Goal: Transaction & Acquisition: Purchase product/service

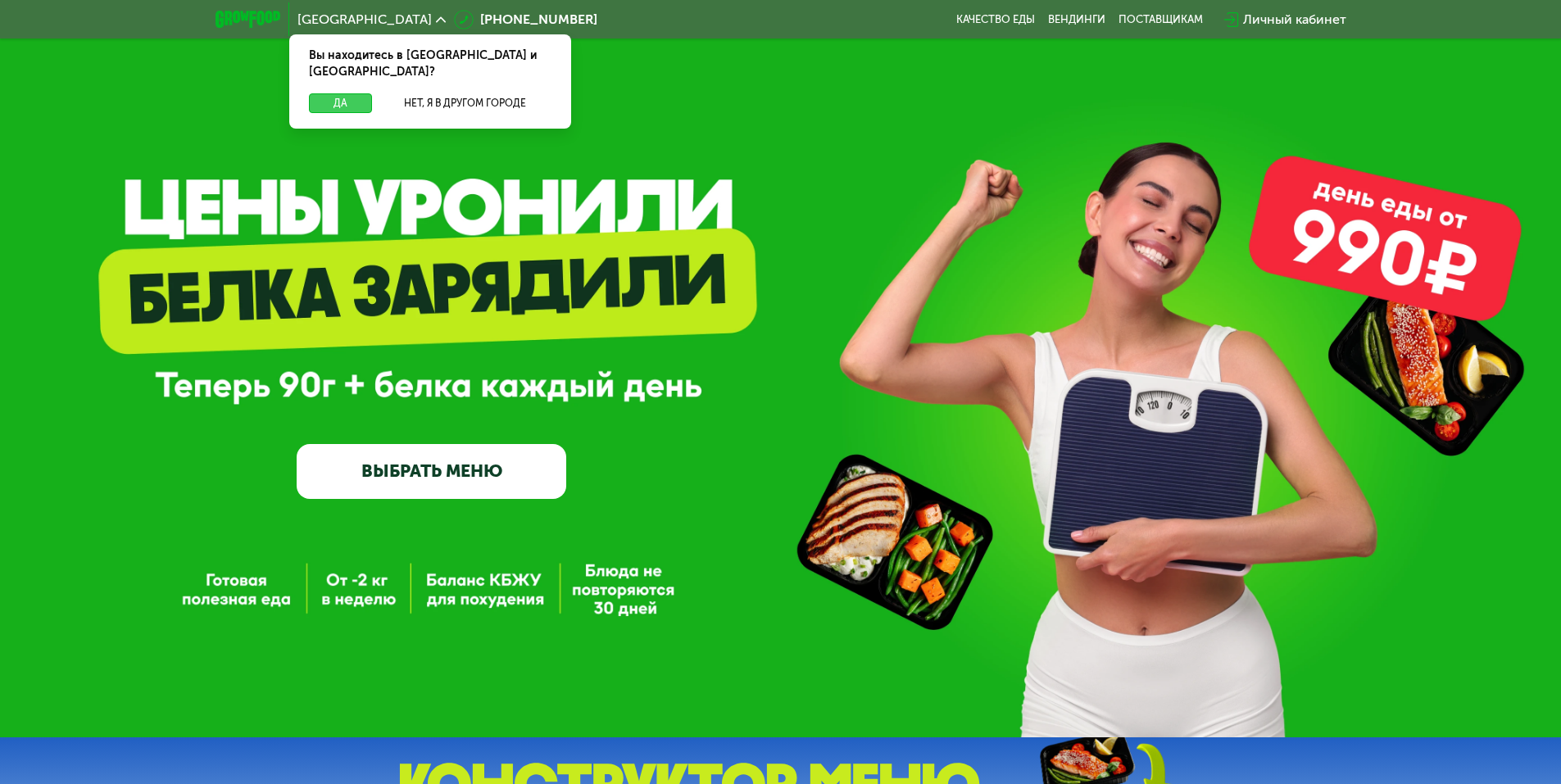
click at [341, 94] on button "Да" at bounding box center [340, 103] width 63 height 20
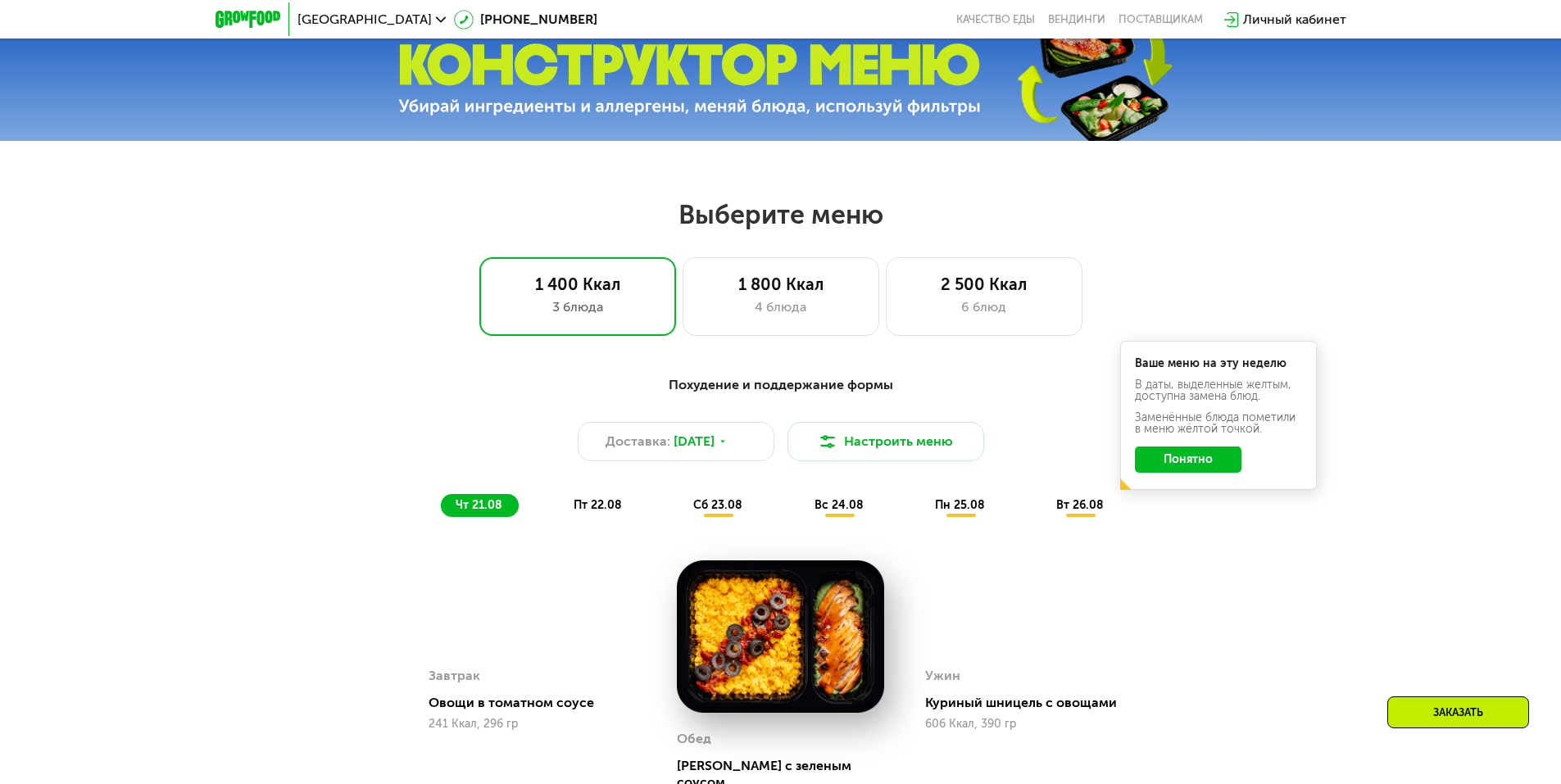
scroll to position [655, 0]
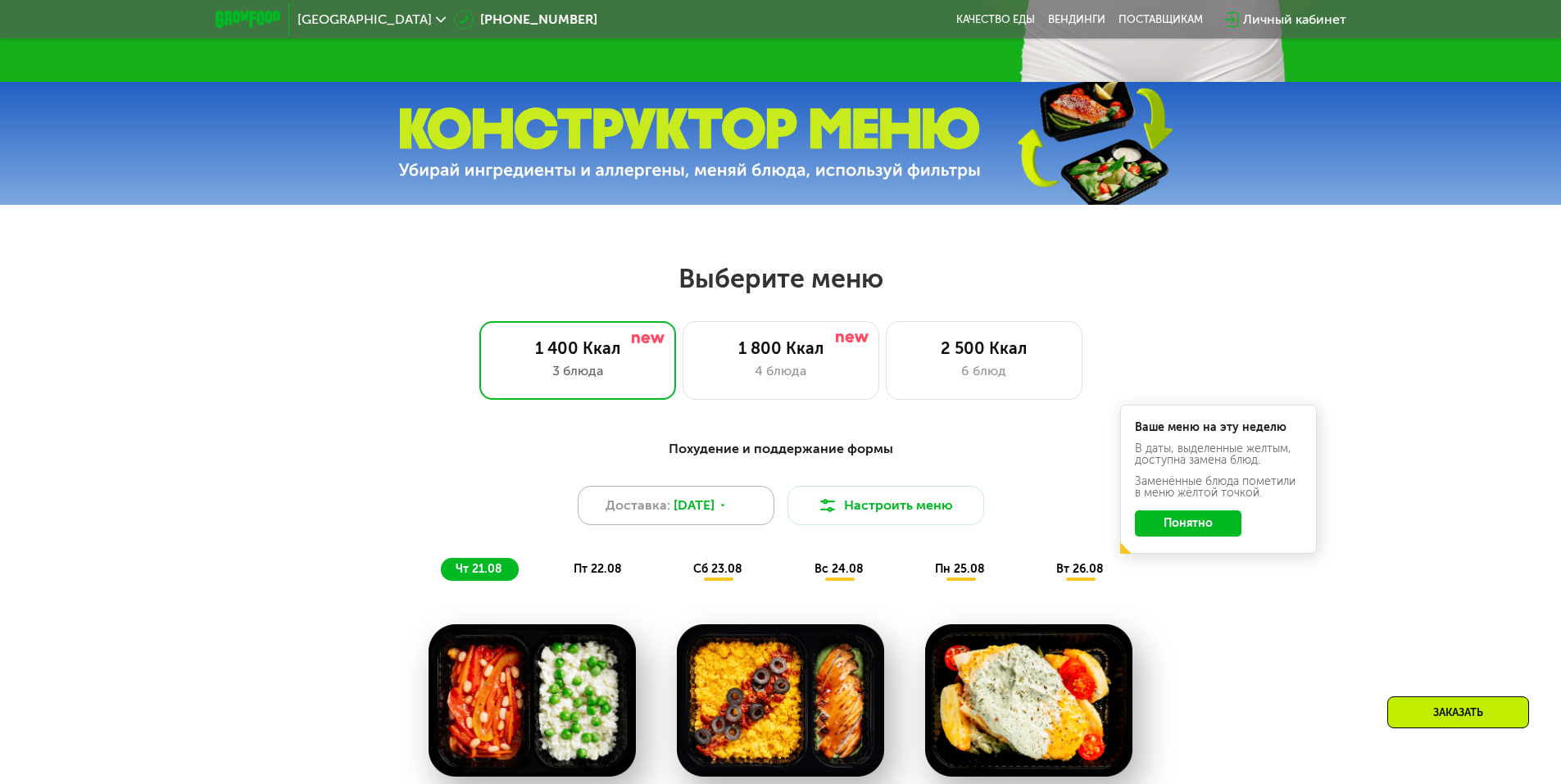
click at [750, 518] on div "Доставка: 20 авг, ср" at bounding box center [676, 505] width 196 height 40
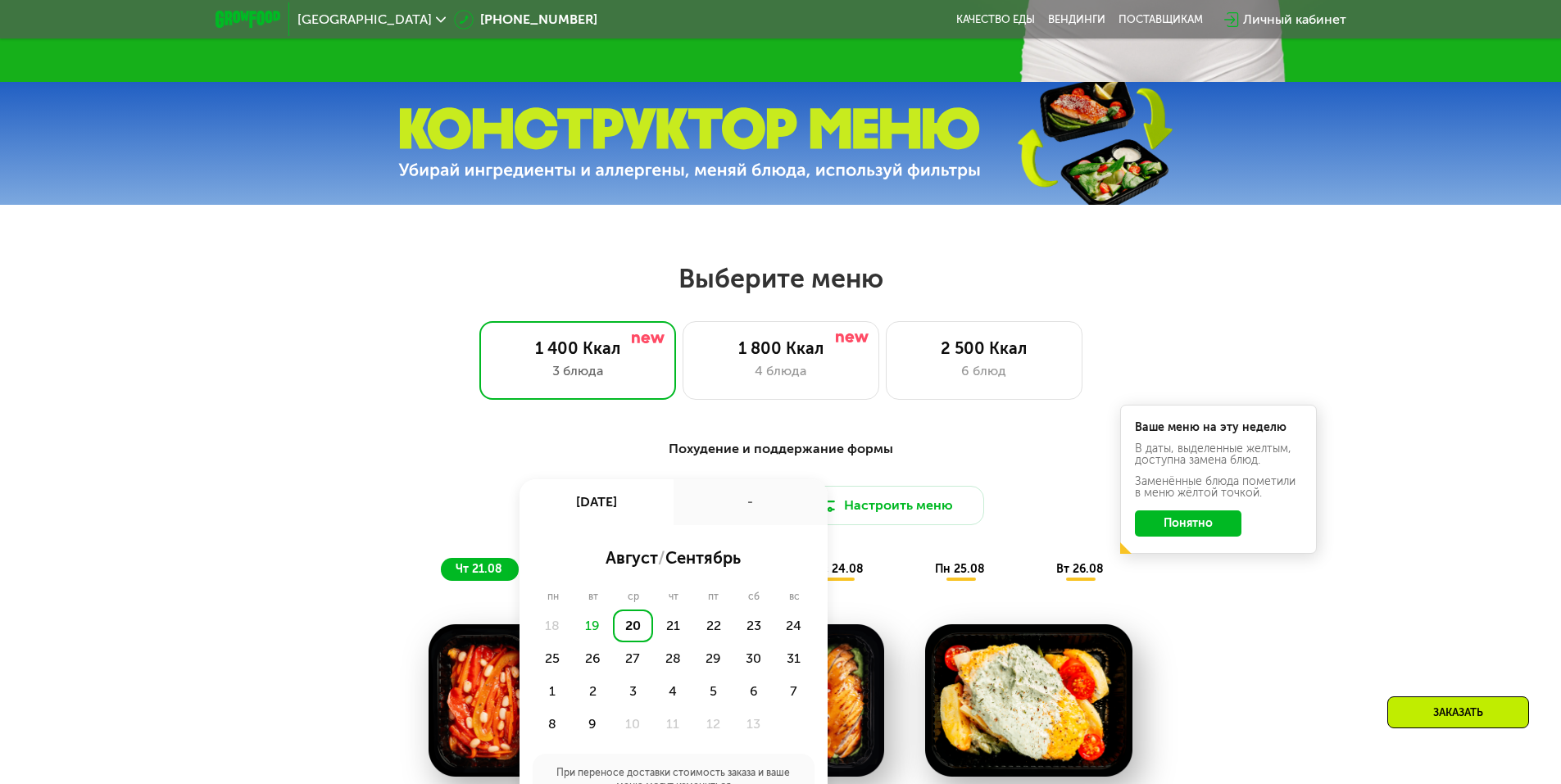
click at [750, 516] on div "-" at bounding box center [750, 502] width 154 height 46
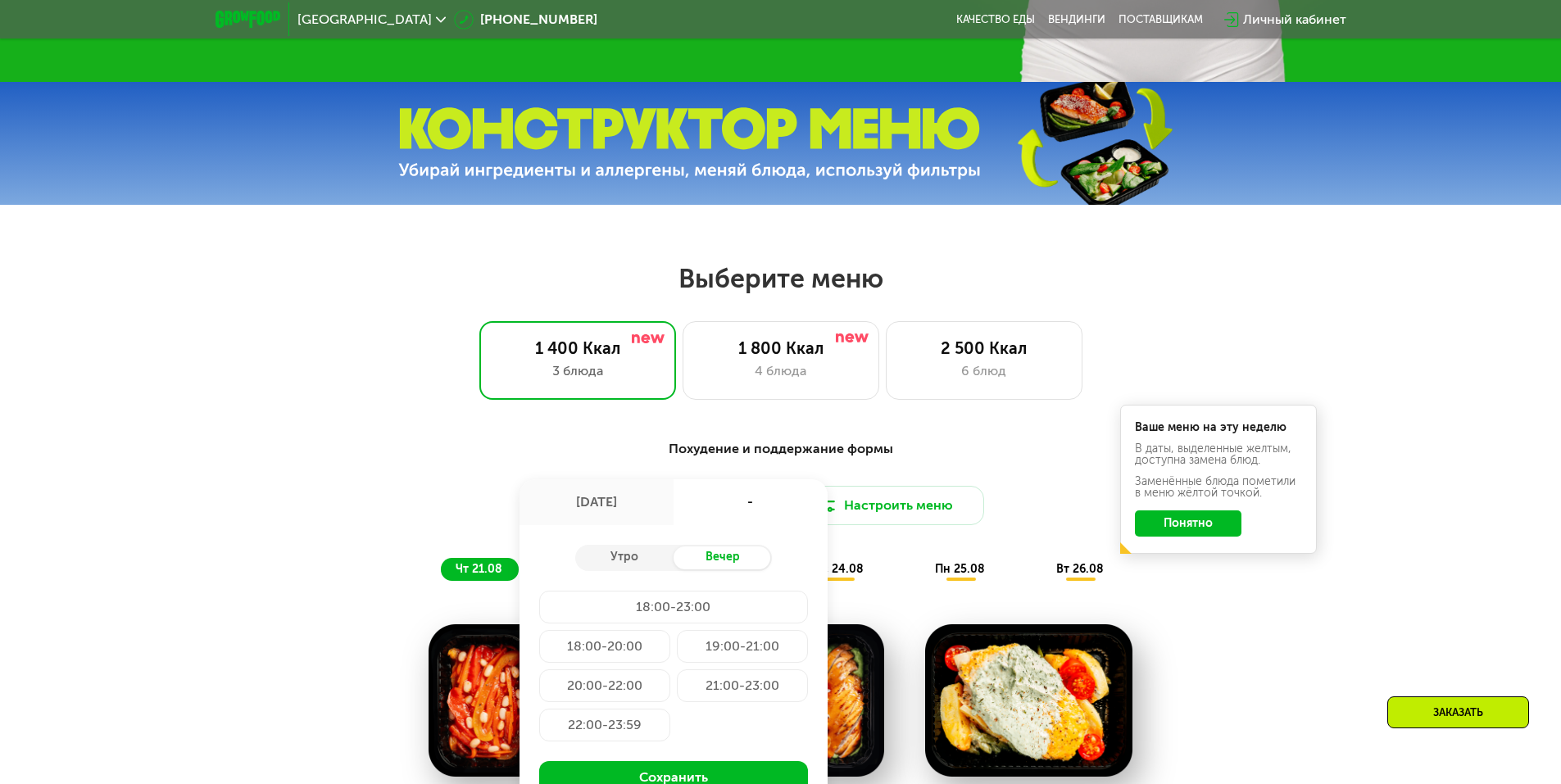
drag, startPoint x: 1279, startPoint y: 606, endPoint x: 1249, endPoint y: 585, distance: 36.6
click at [1274, 602] on div "Похудение и поддержание формы Доставка: 20 авг, ср 20 авг, ср - Утро Вечер 18:0…" at bounding box center [781, 778] width 1010 height 697
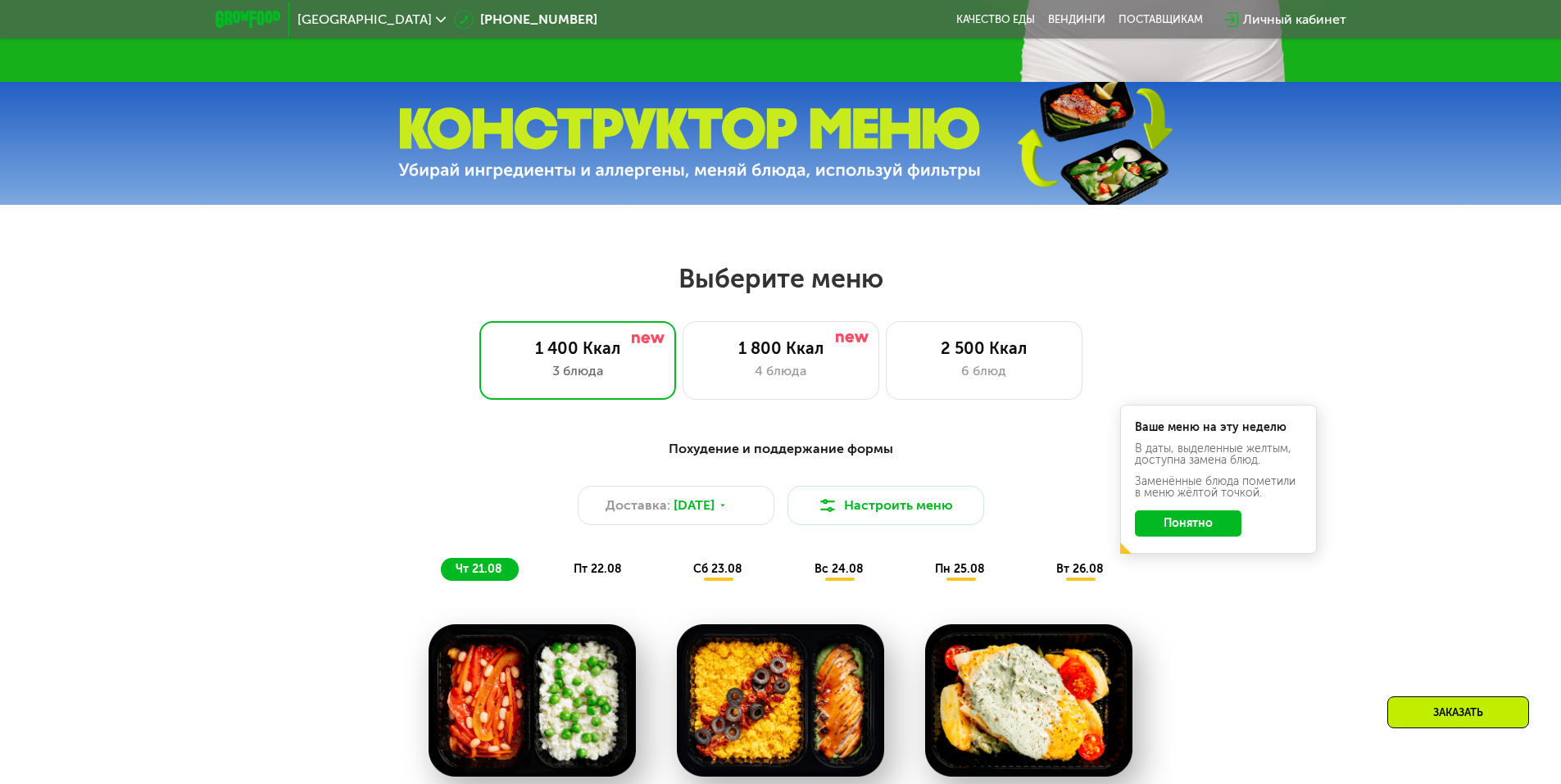
click at [1226, 531] on button "Понятно" at bounding box center [1188, 523] width 107 height 26
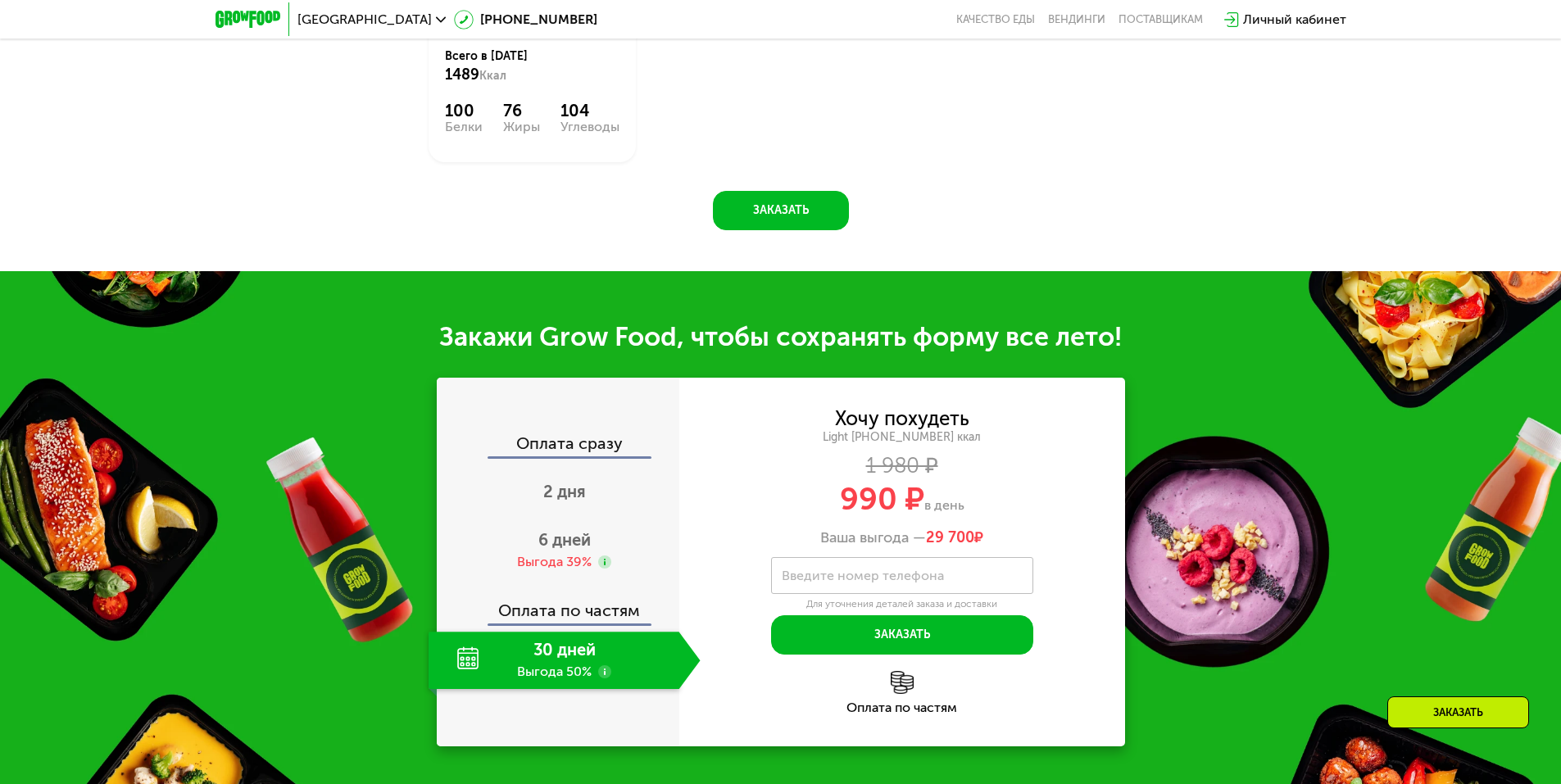
scroll to position [1556, 0]
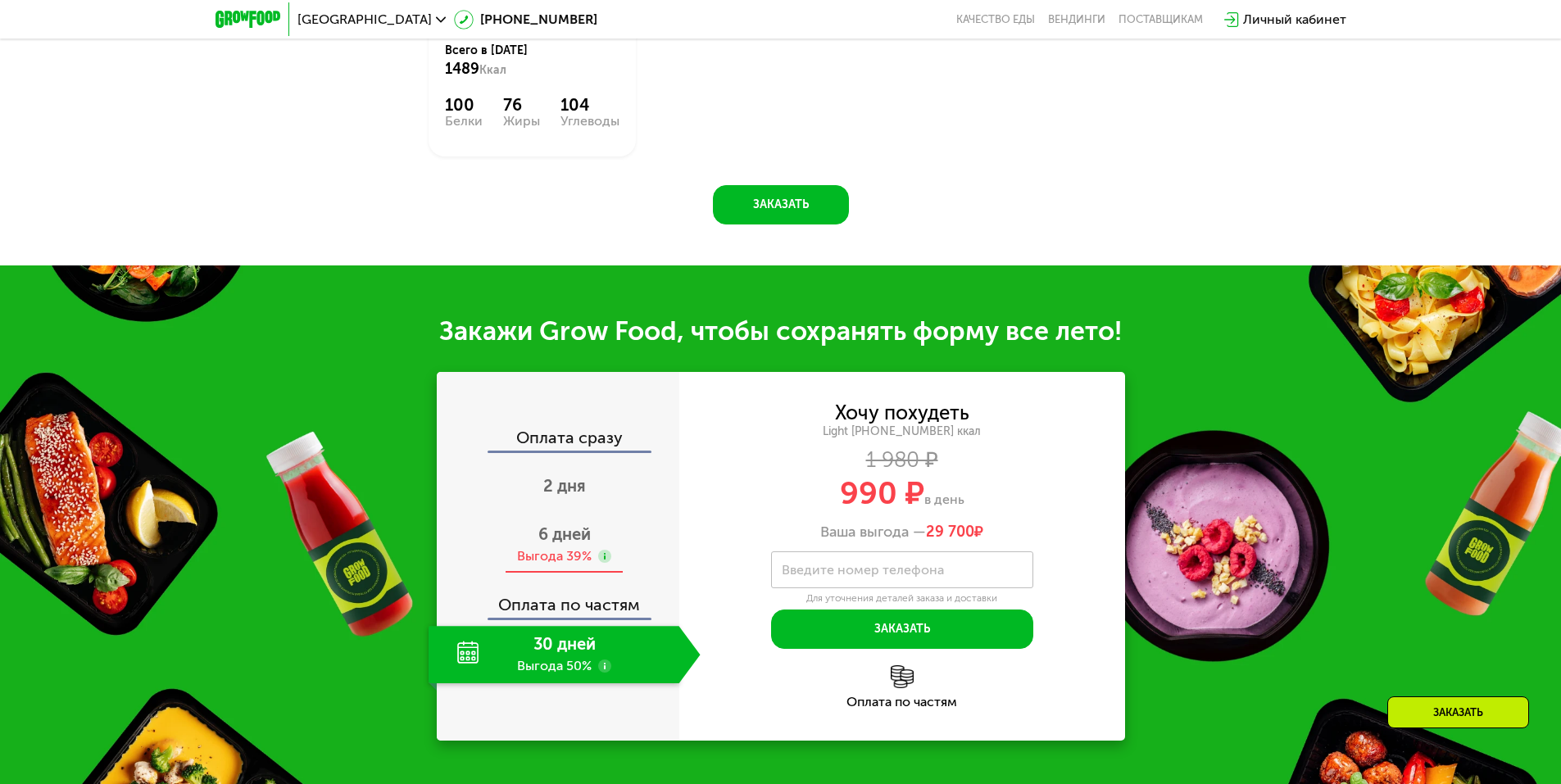
click at [563, 531] on span "6 дней" at bounding box center [564, 534] width 53 height 20
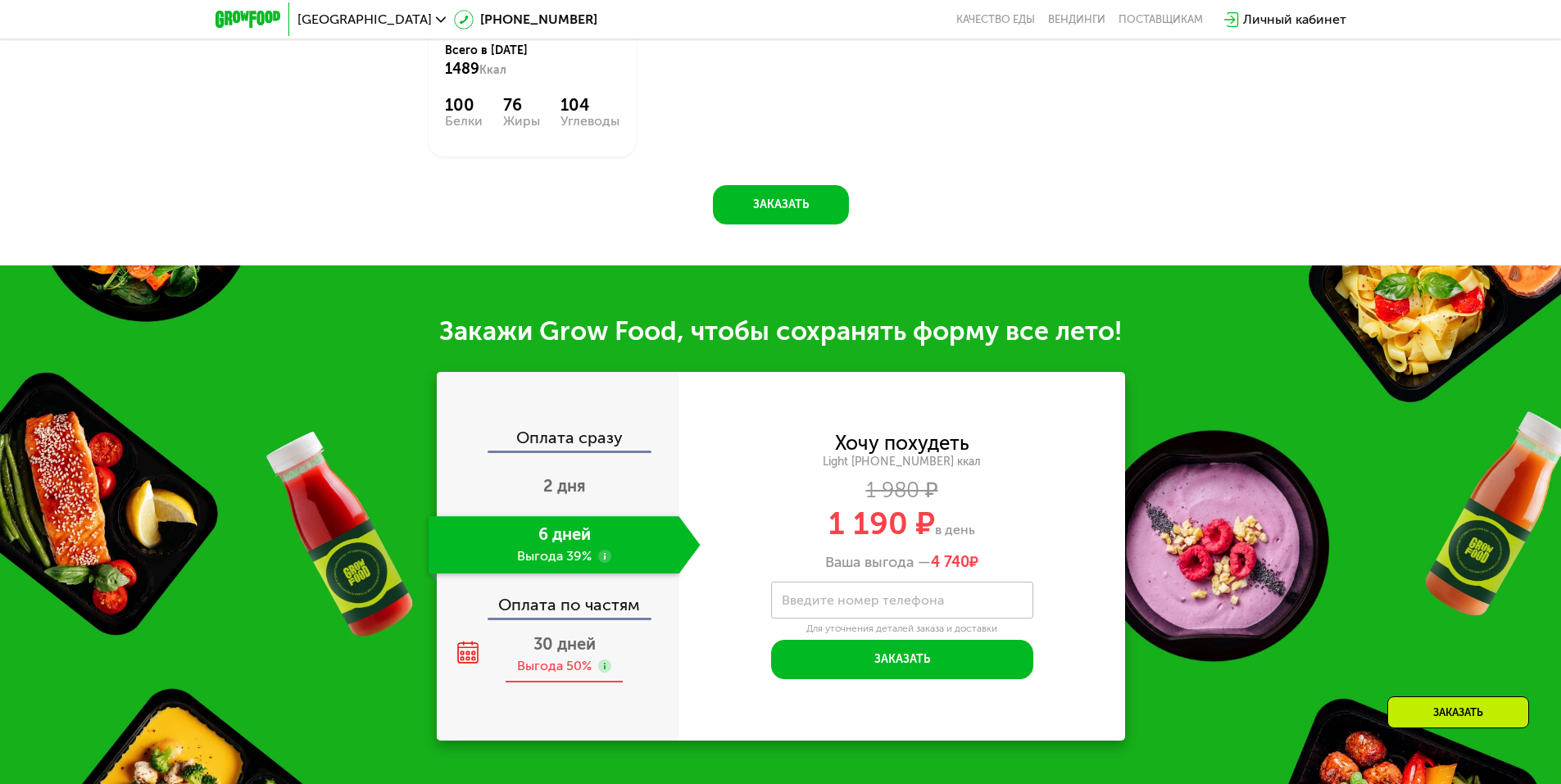
click at [569, 657] on div "Выгода 50%" at bounding box center [554, 665] width 75 height 18
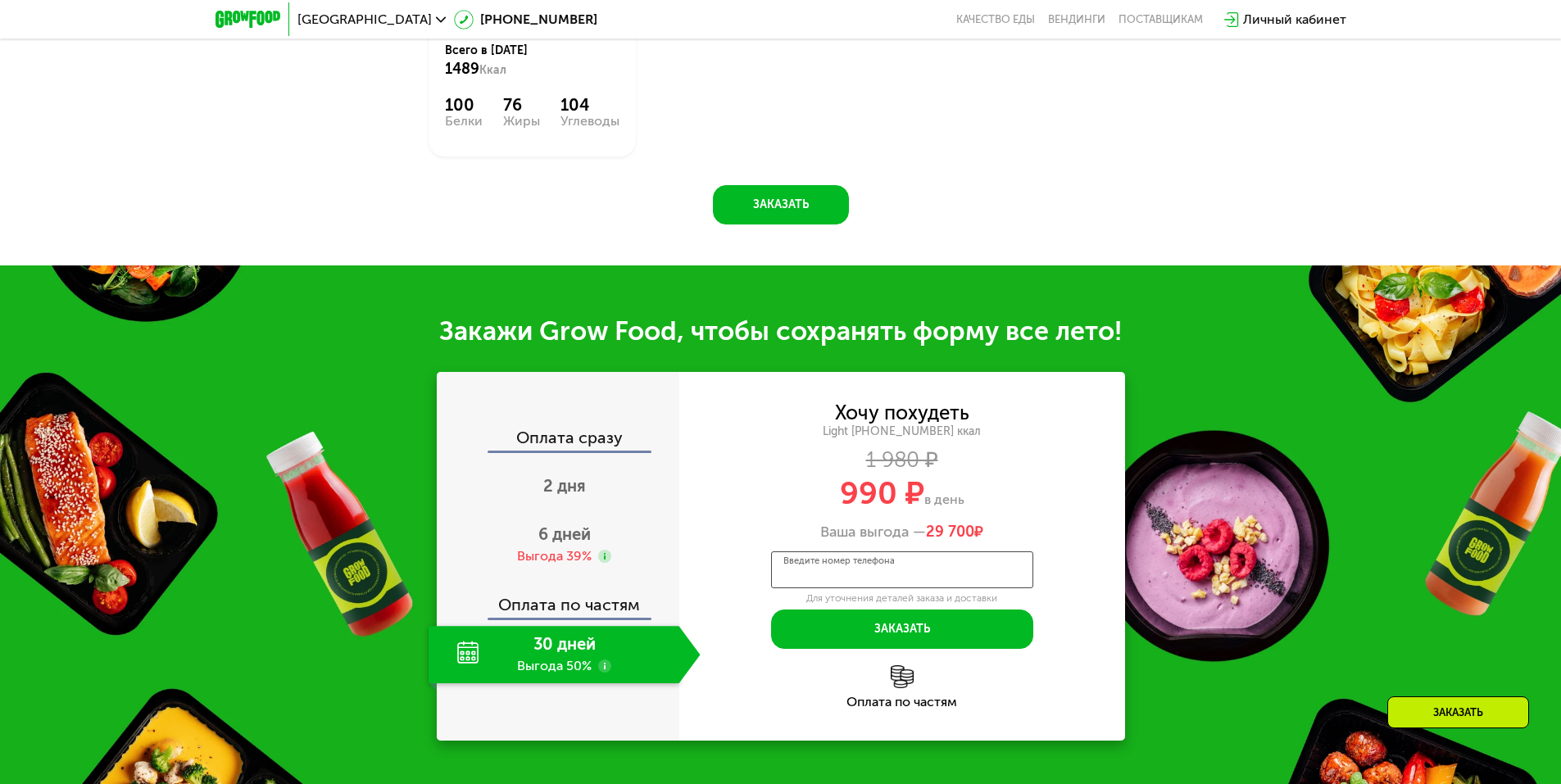
click at [943, 569] on input "Введите номер телефона" at bounding box center [902, 570] width 263 height 37
click at [600, 484] on div "2 дня" at bounding box center [565, 487] width 272 height 58
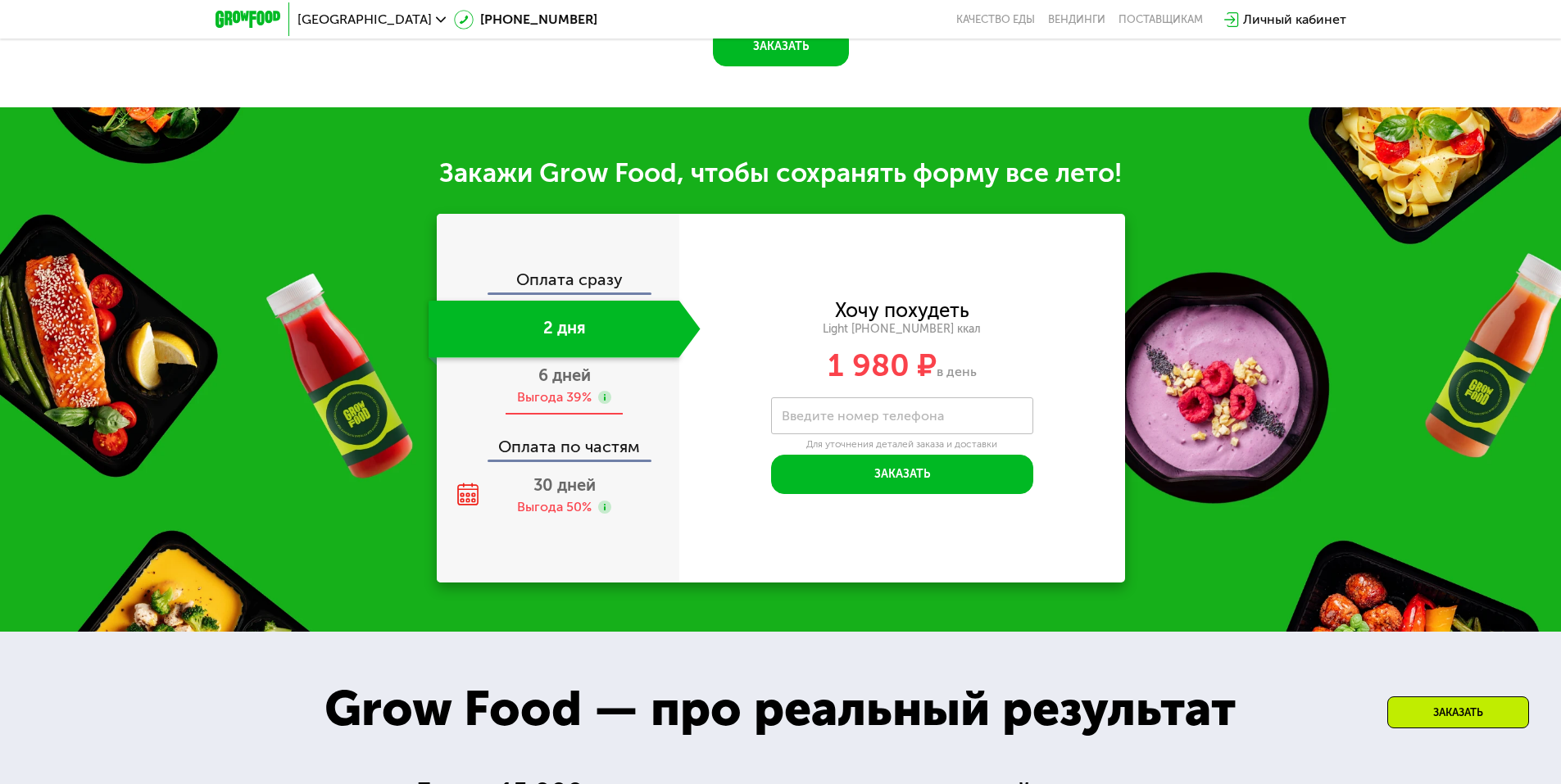
click at [593, 416] on div "6 дней Выгода 39%" at bounding box center [565, 386] width 272 height 58
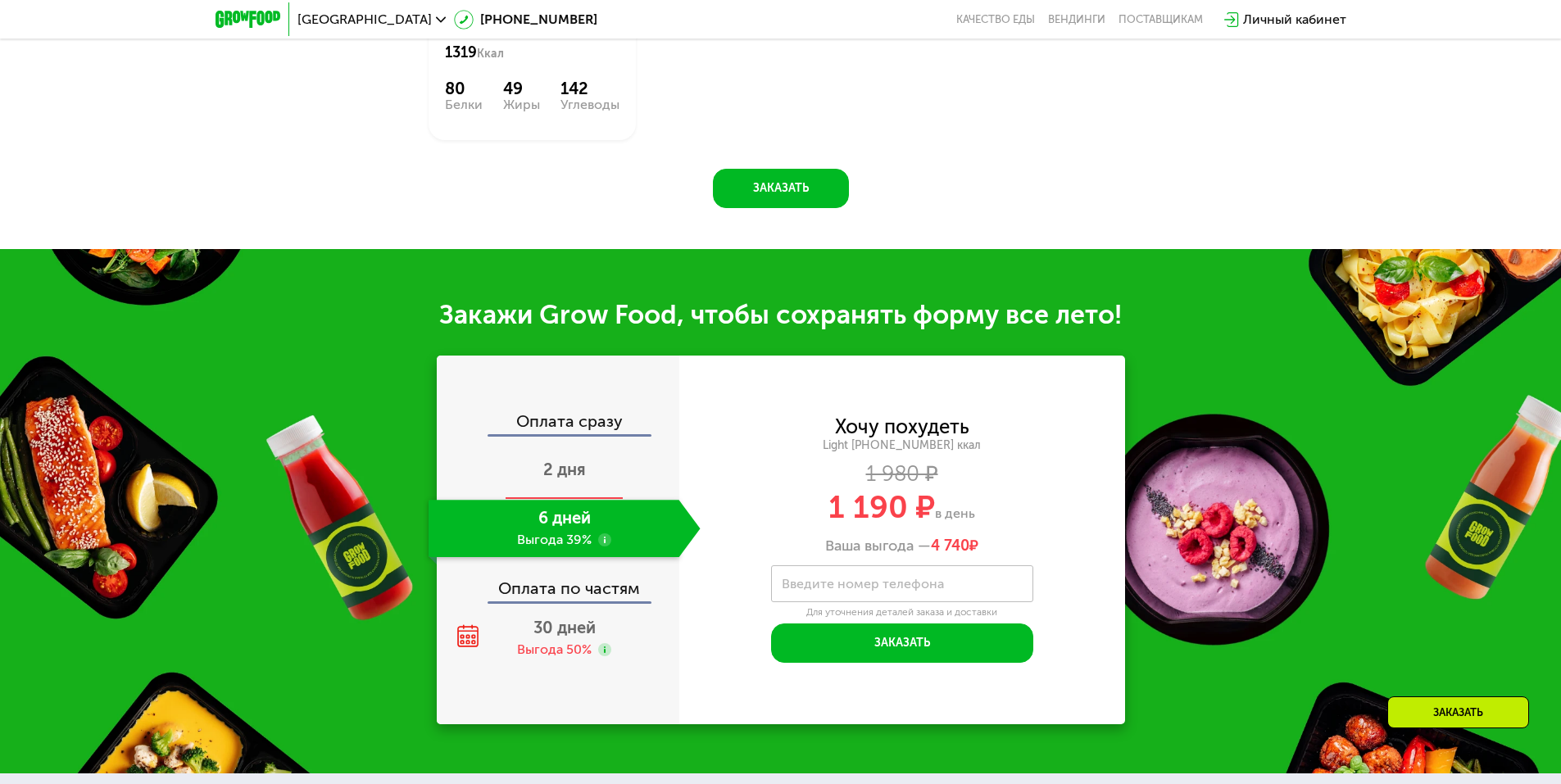
click at [591, 488] on div "2 дня" at bounding box center [565, 471] width 272 height 58
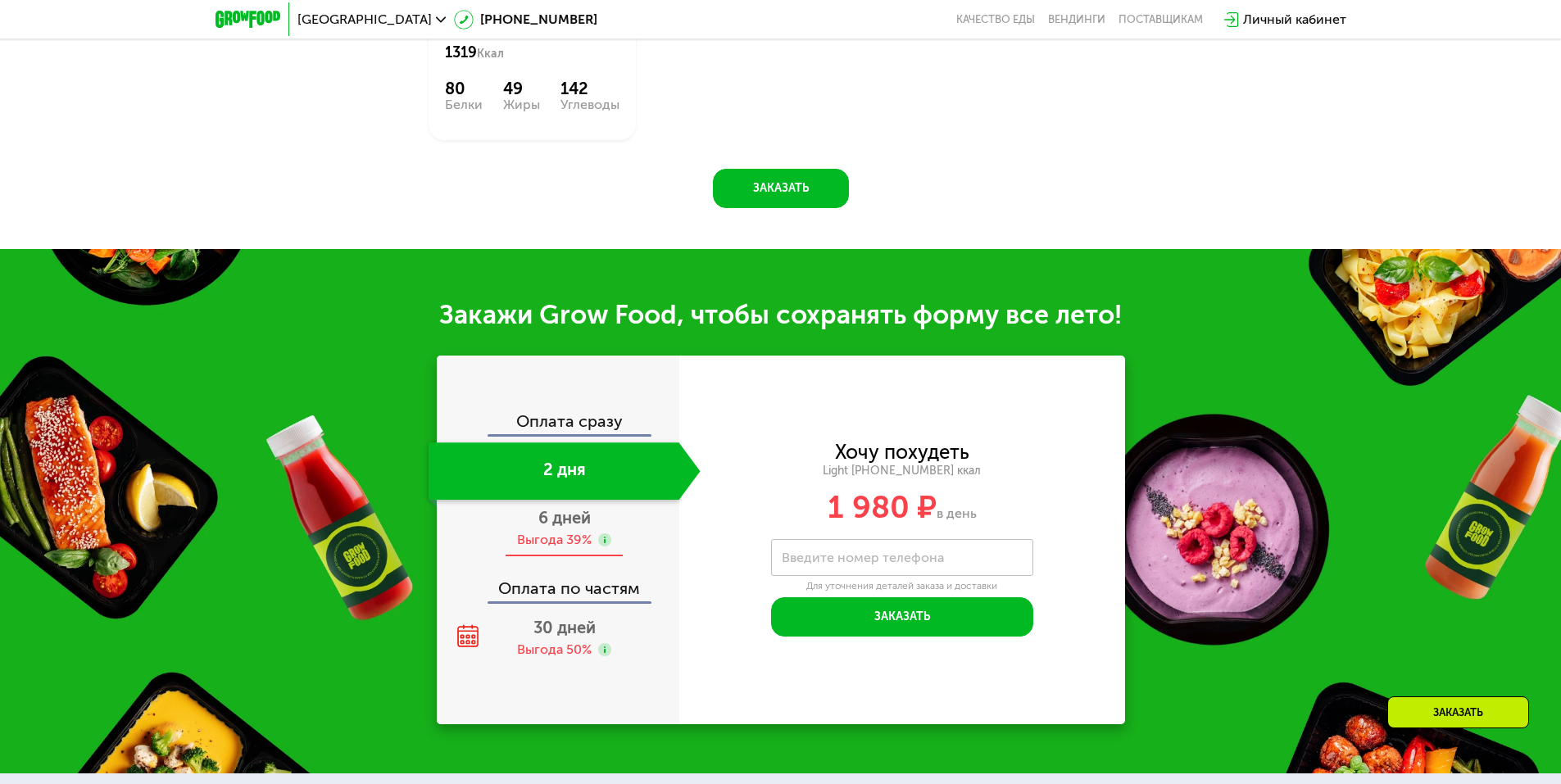
click at [590, 549] on div "Выгода 39%" at bounding box center [554, 540] width 75 height 18
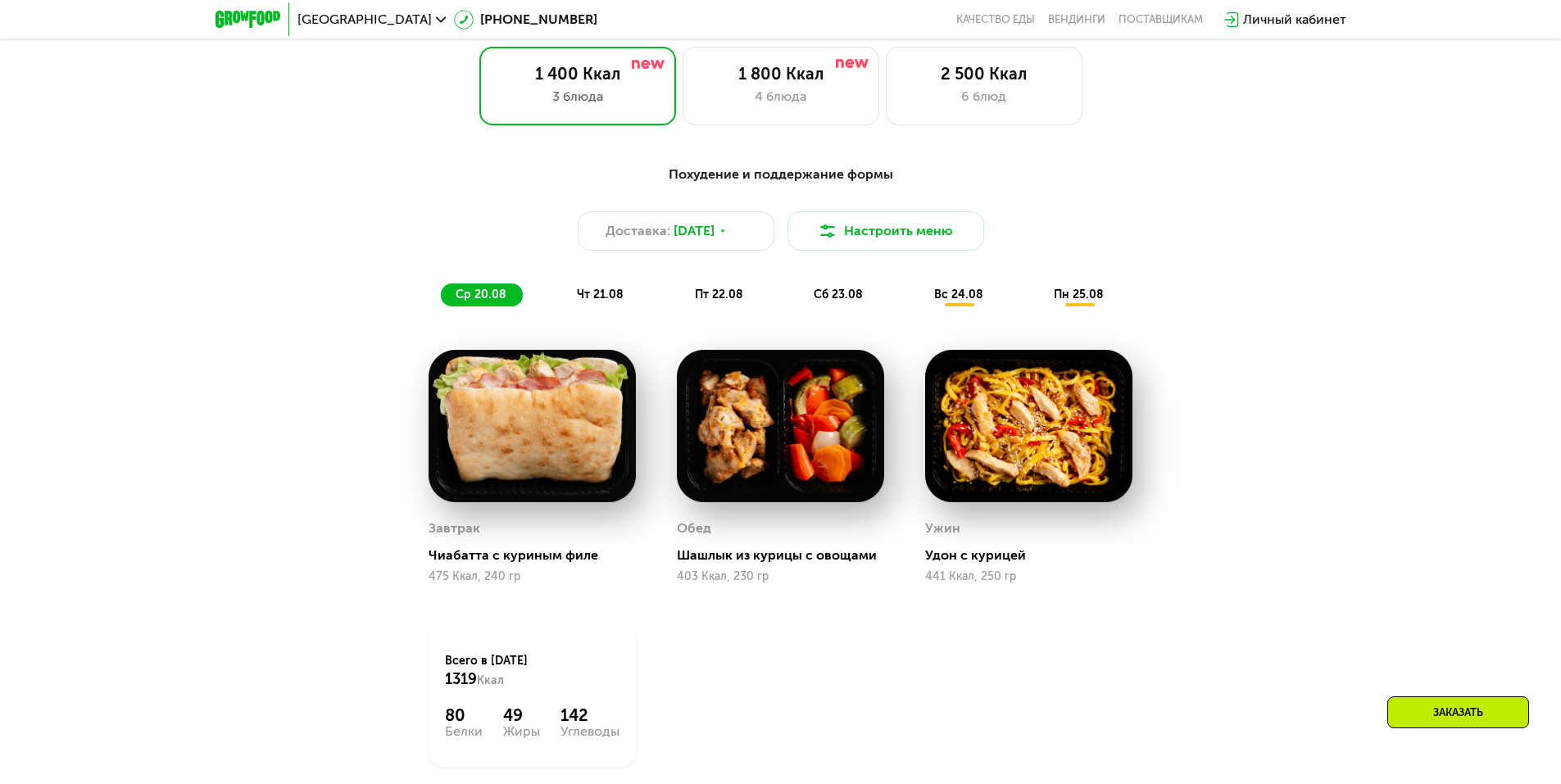
scroll to position [901, 0]
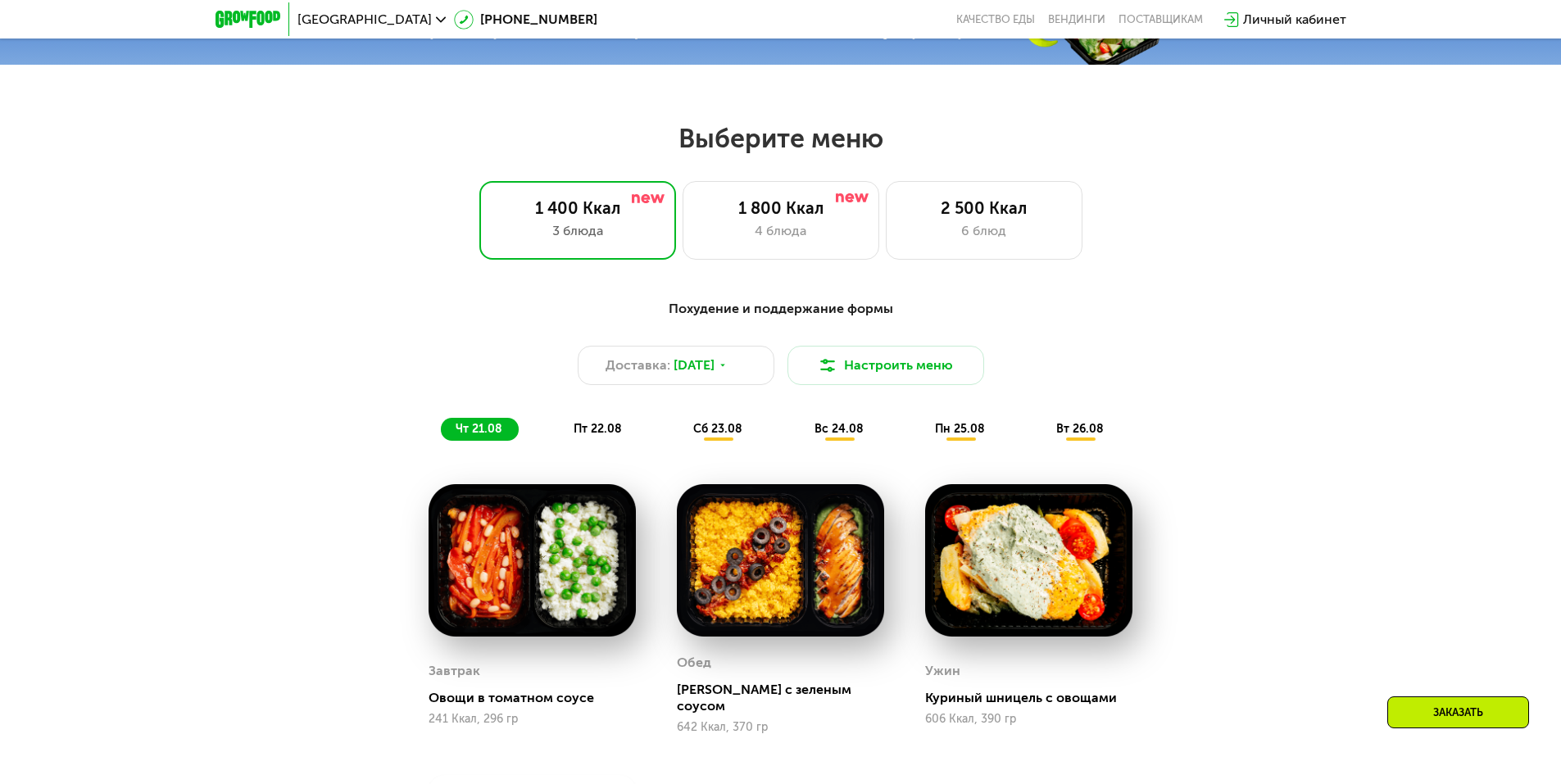
scroll to position [983, 0]
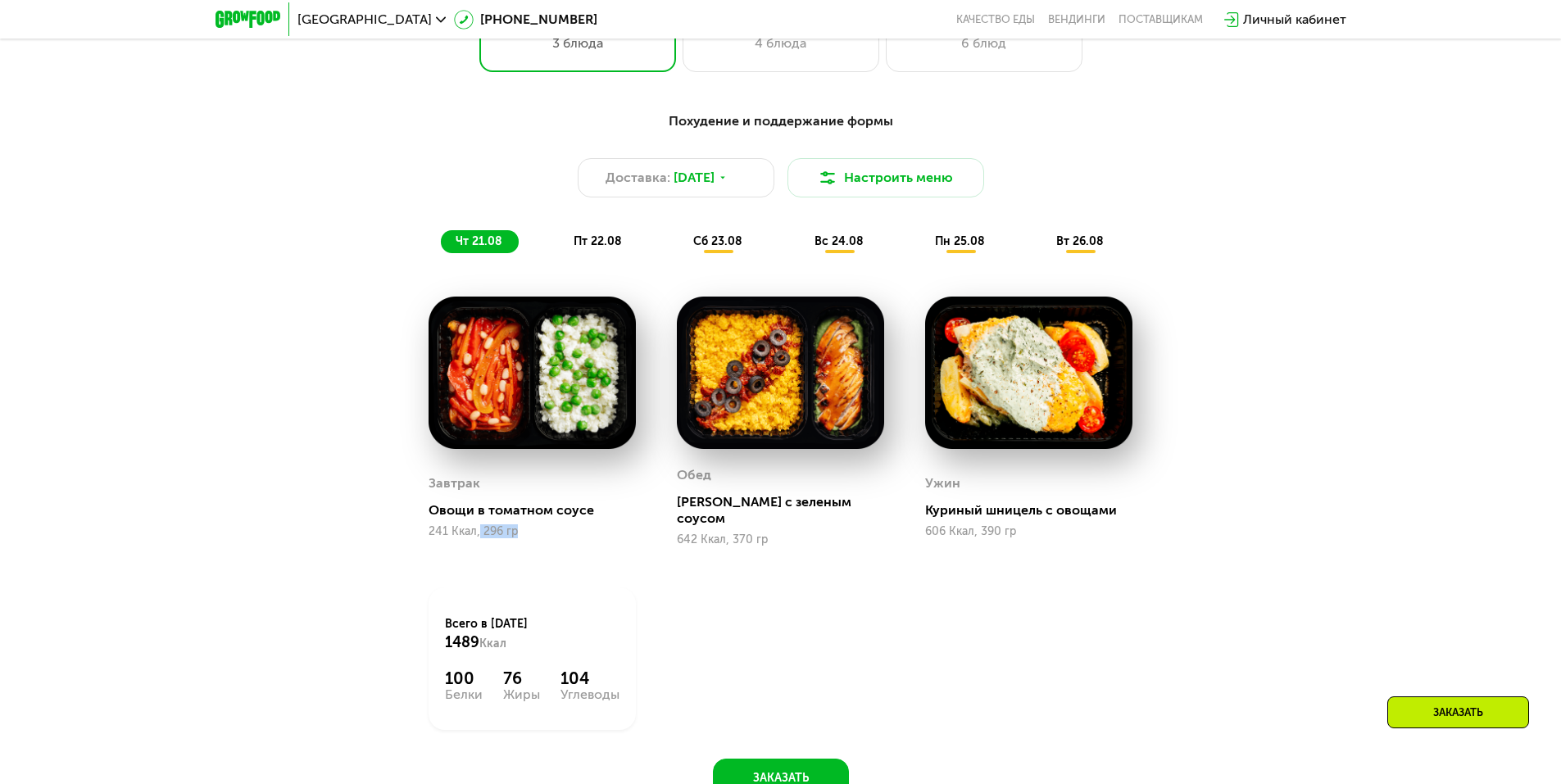
drag, startPoint x: 534, startPoint y: 529, endPoint x: 543, endPoint y: 535, distance: 10.8
click at [480, 529] on div "241 Ккал, 296 гр" at bounding box center [532, 531] width 208 height 13
click at [573, 531] on div "241 Ккал, 296 гр" at bounding box center [532, 531] width 208 height 13
click at [678, 524] on div "[PERSON_NAME] с зеленым соусом 642 Ккал, 370 гр" at bounding box center [780, 422] width 248 height 292
click at [610, 246] on span "пт 22.08" at bounding box center [598, 241] width 48 height 14
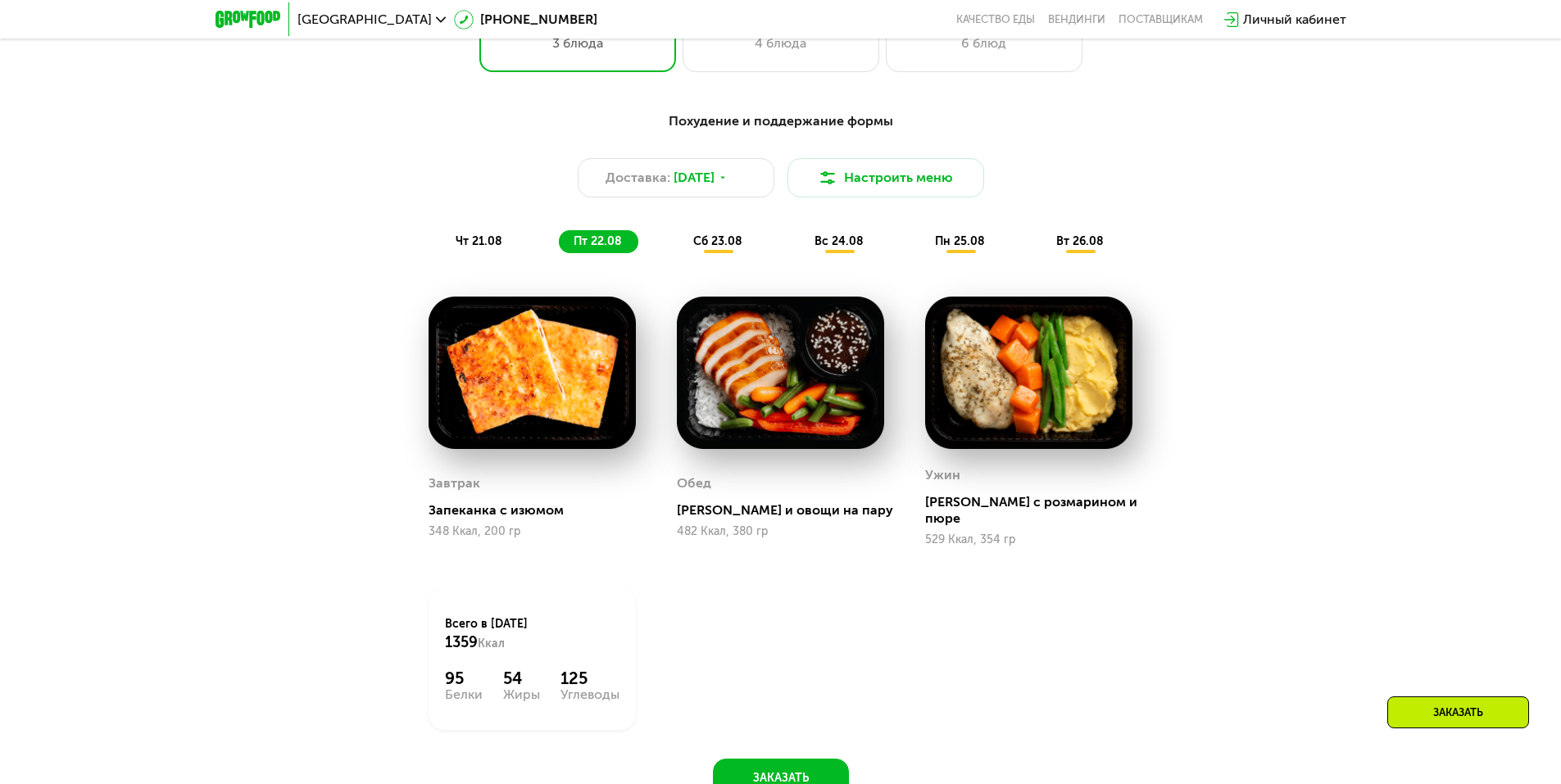
click at [493, 247] on span "чт 21.08" at bounding box center [479, 241] width 46 height 14
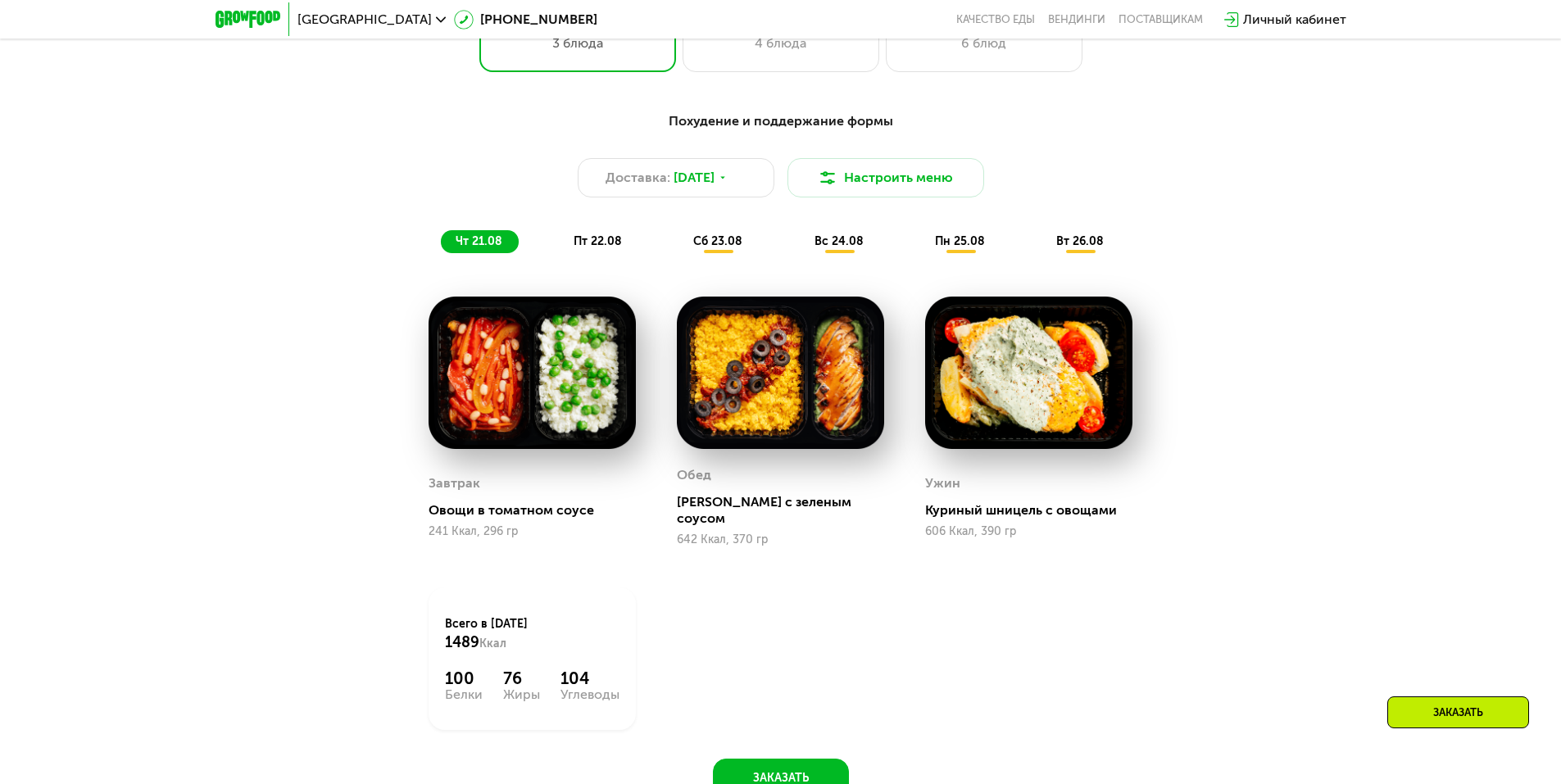
click at [713, 244] on span "сб 23.08" at bounding box center [717, 241] width 49 height 14
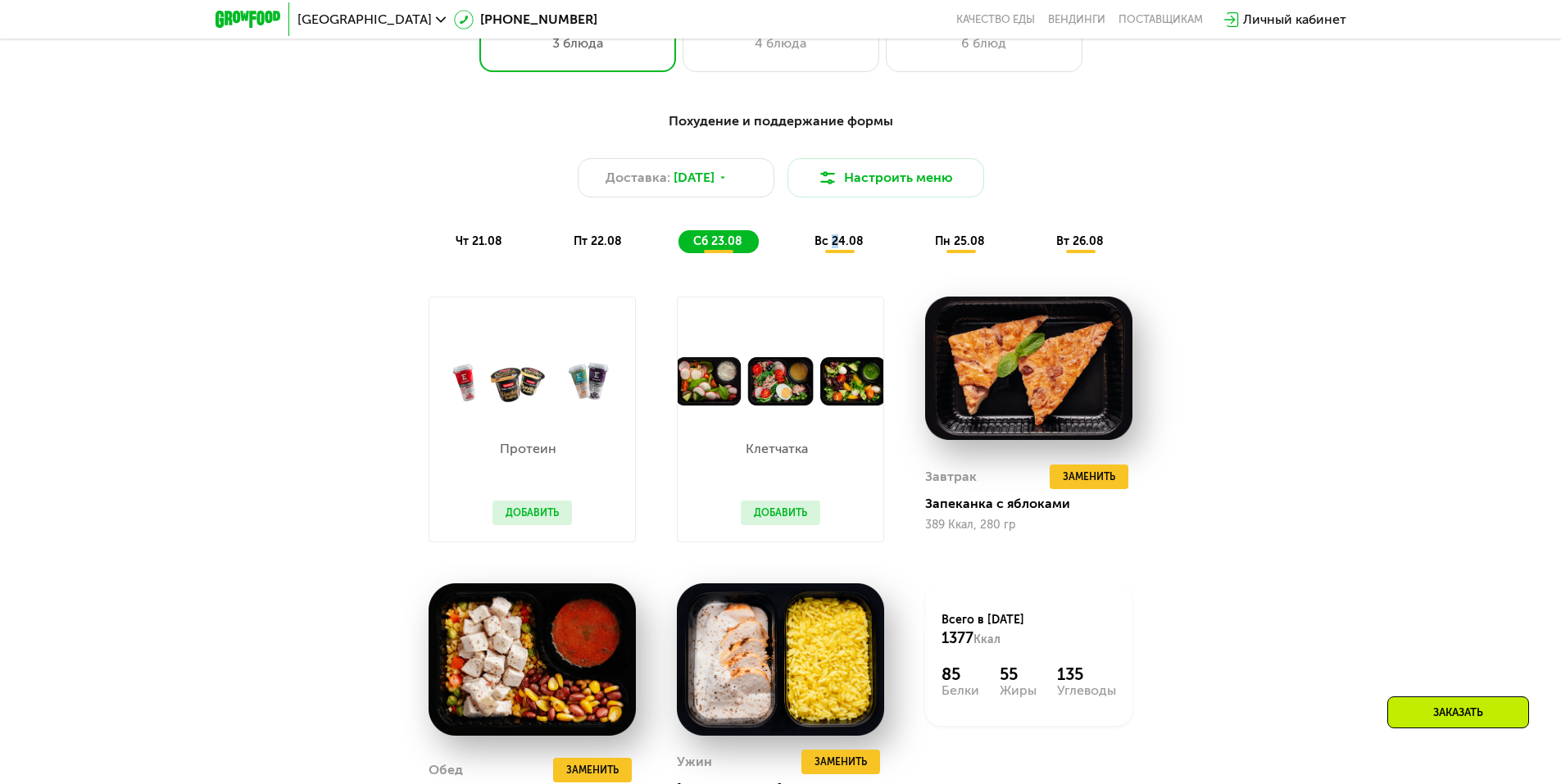
click at [836, 247] on span "вс 24.08" at bounding box center [839, 241] width 49 height 14
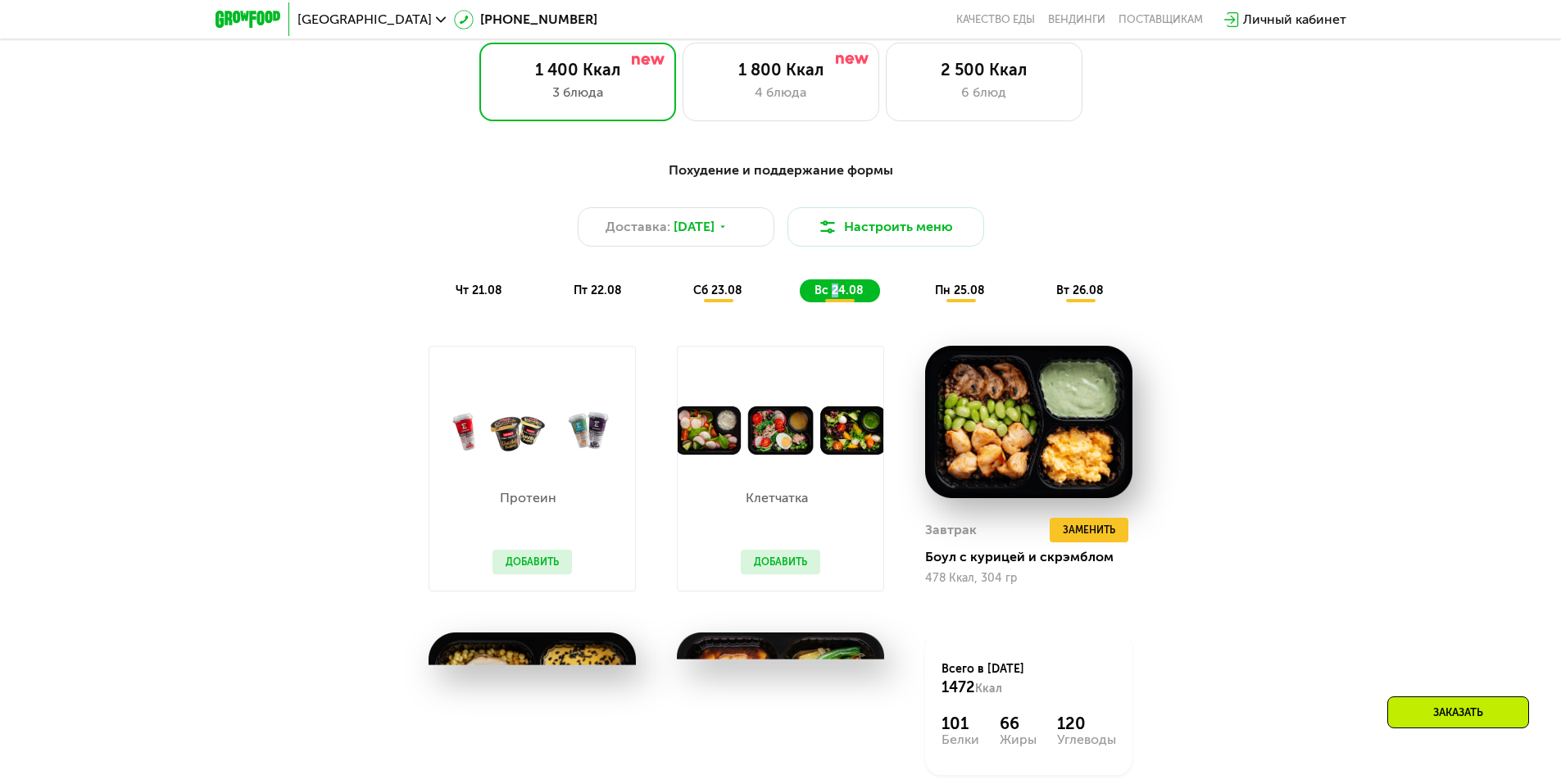
scroll to position [738, 0]
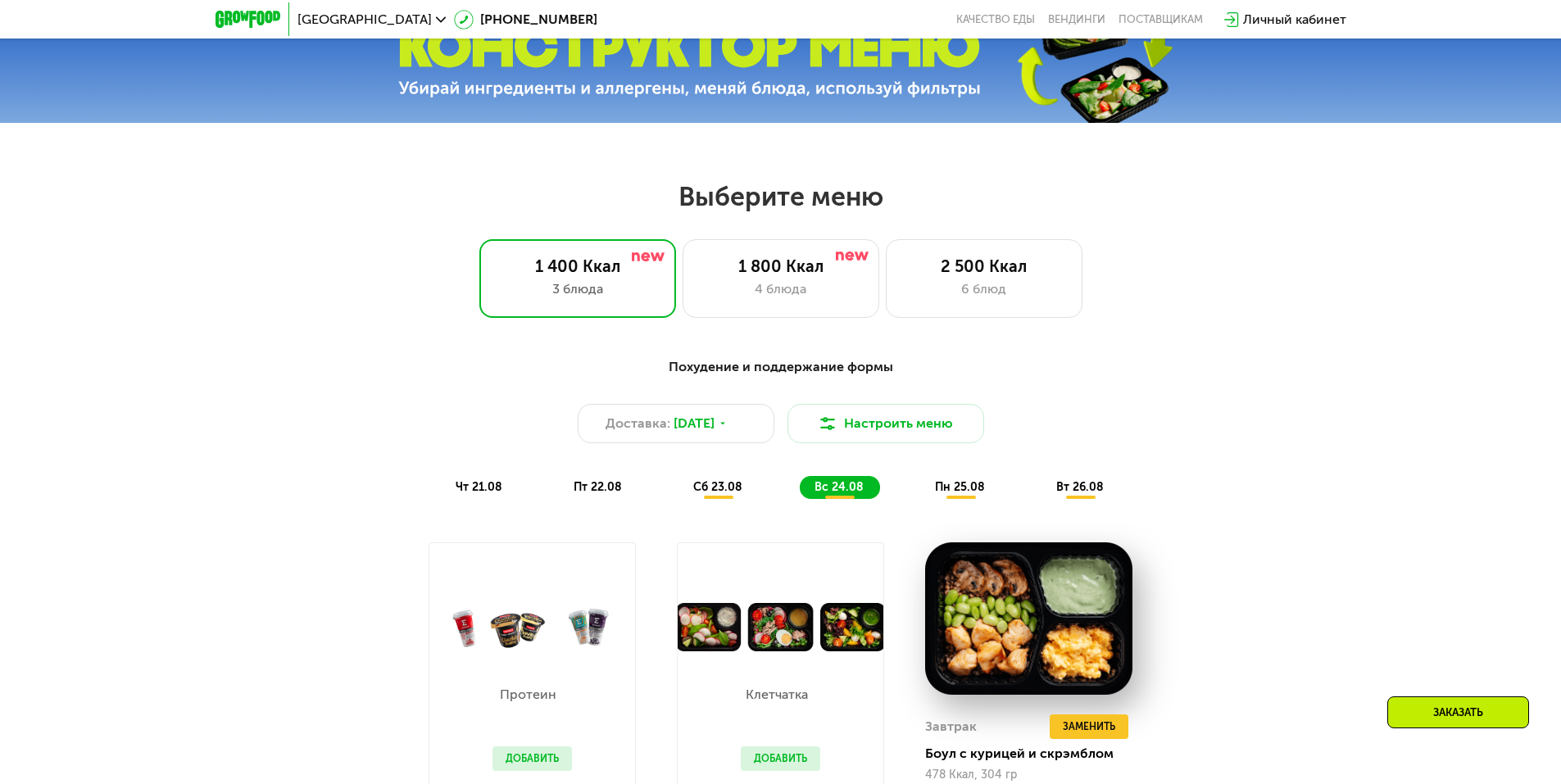
click at [954, 491] on span "пн 25.08" at bounding box center [960, 487] width 50 height 14
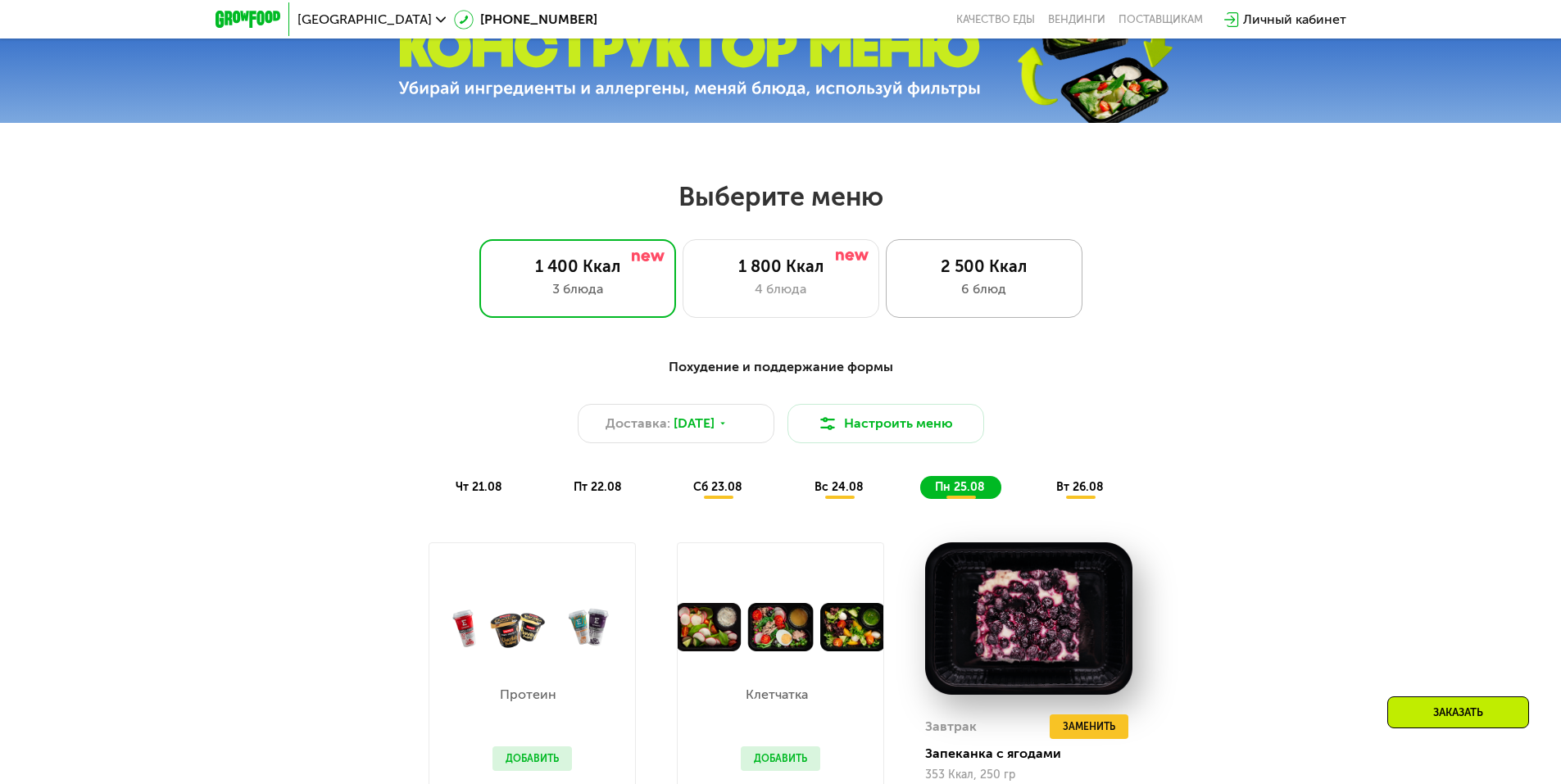
click at [956, 253] on div "2 500 Ккал 6 блюд" at bounding box center [984, 278] width 196 height 78
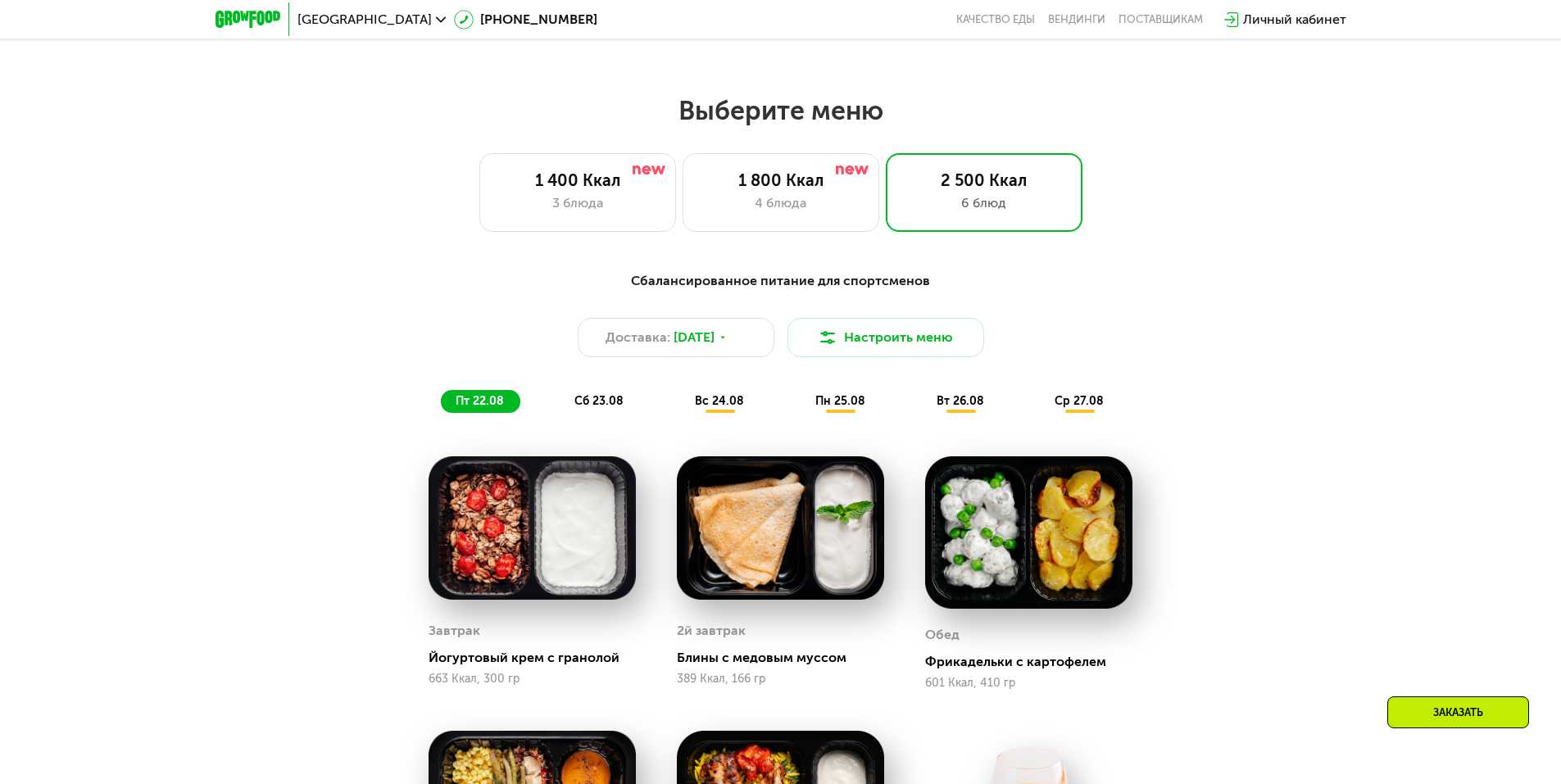
scroll to position [819, 0]
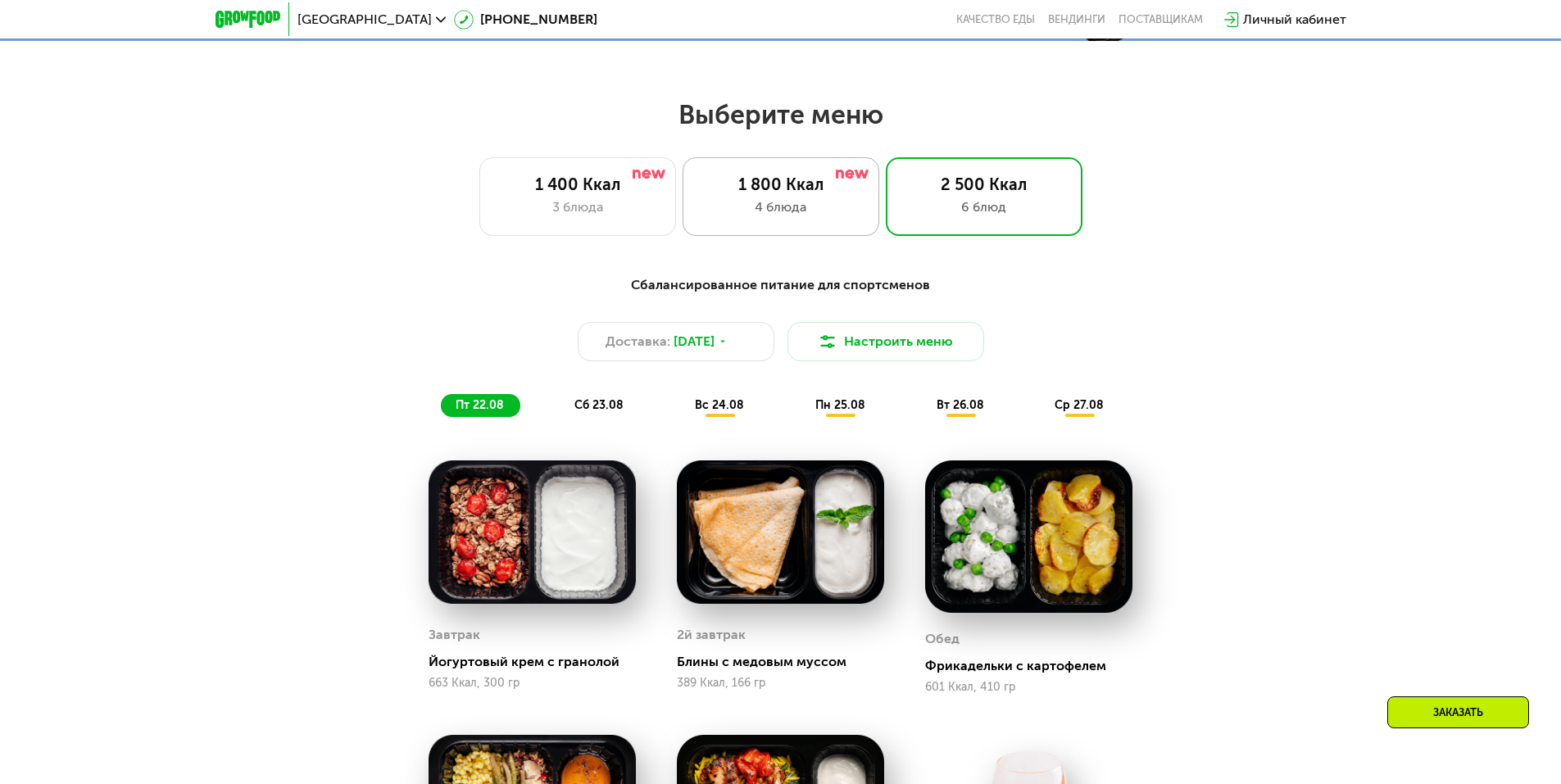
click at [796, 211] on div "4 блюда" at bounding box center [781, 207] width 162 height 20
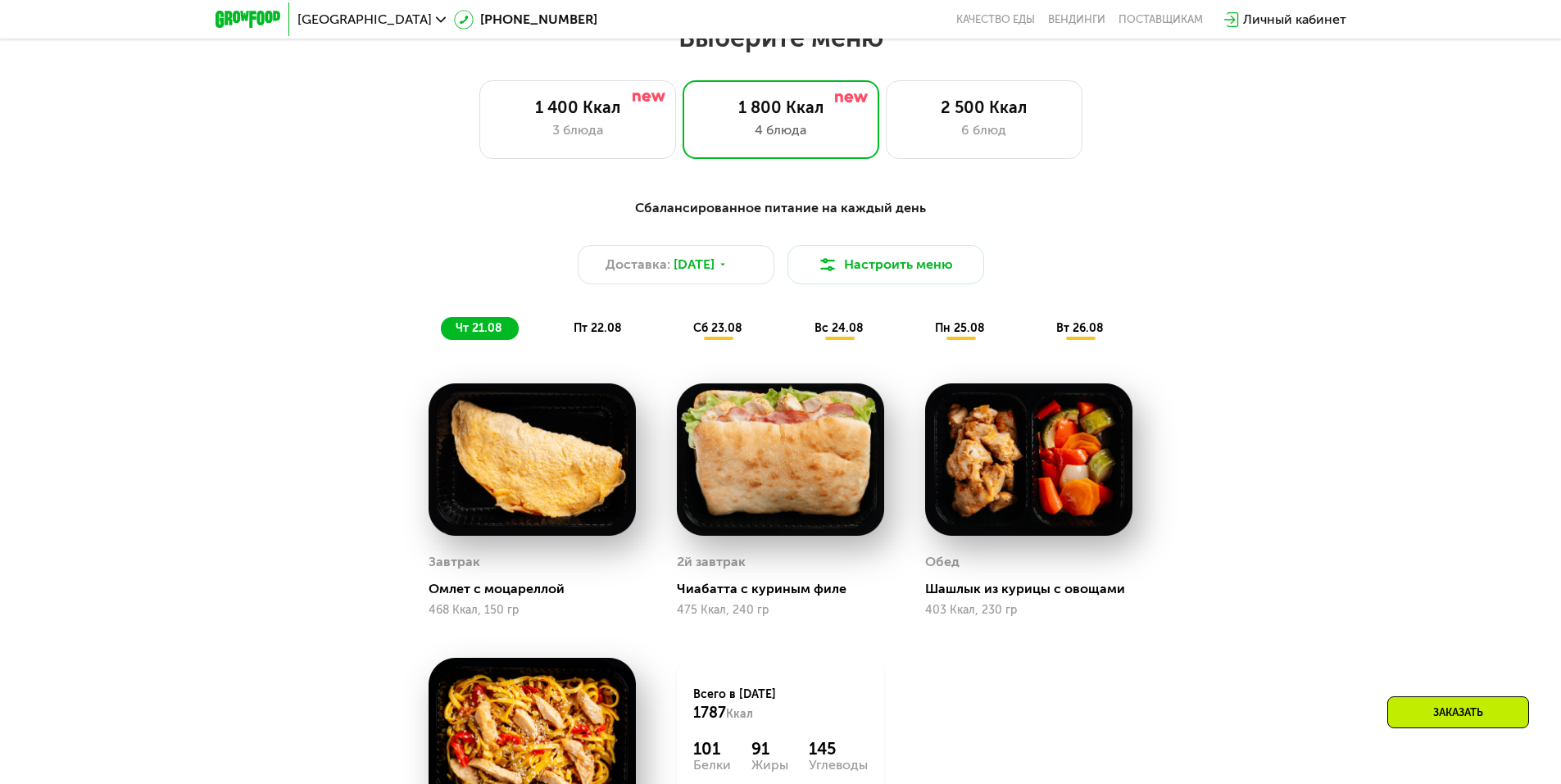
scroll to position [901, 0]
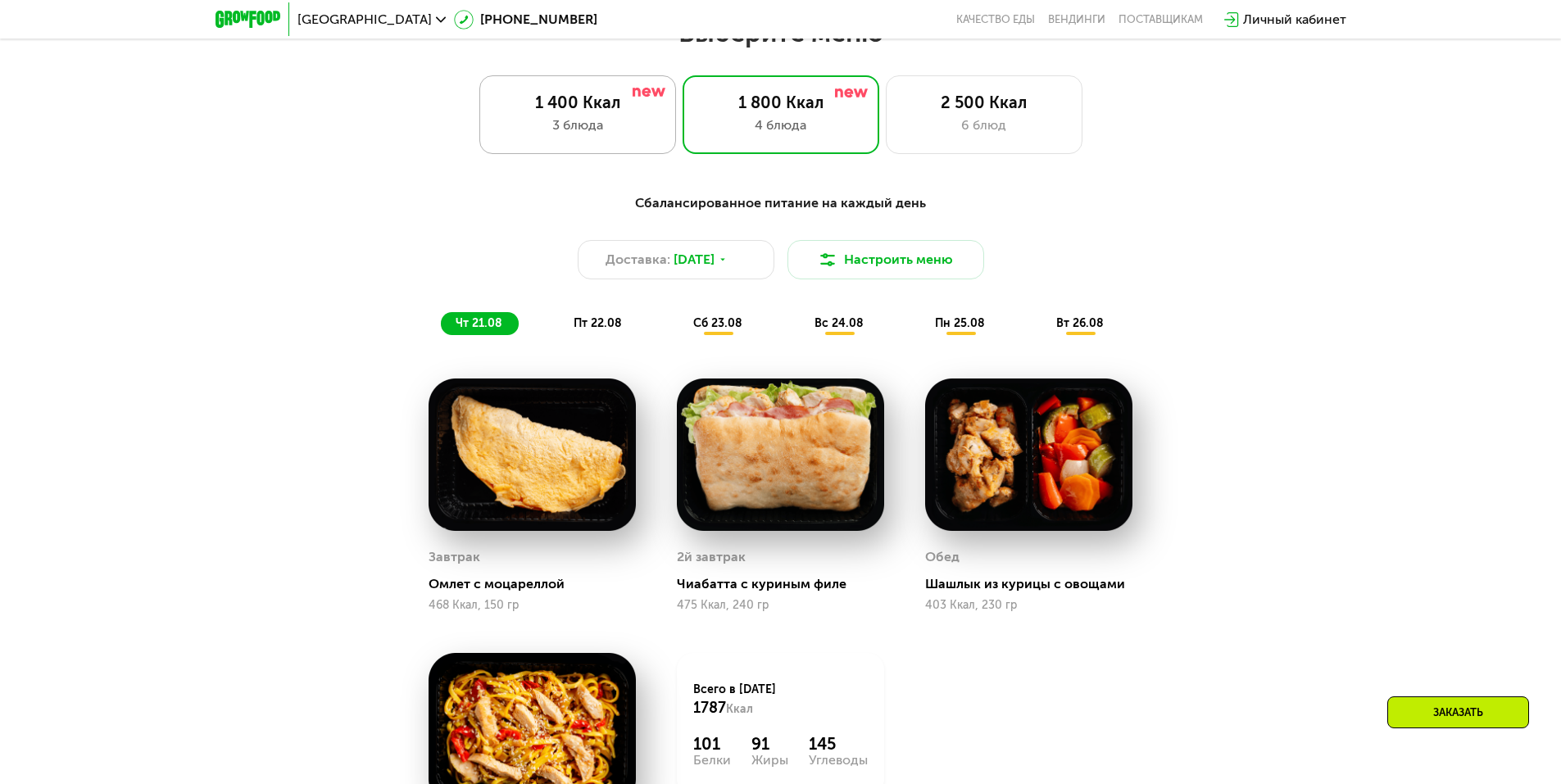
click at [595, 130] on div "3 блюда" at bounding box center [578, 125] width 162 height 20
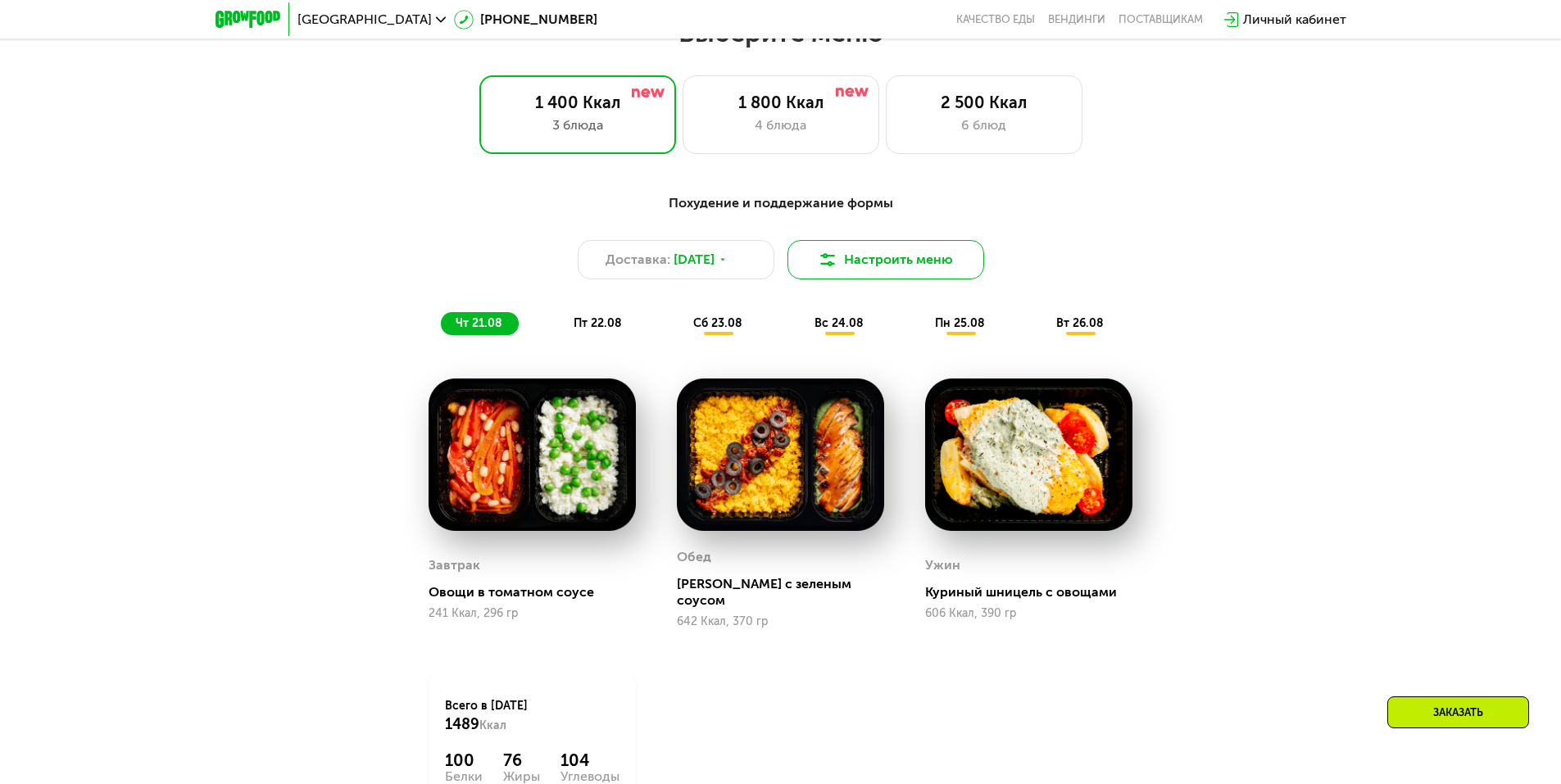
click at [831, 262] on img at bounding box center [827, 259] width 20 height 20
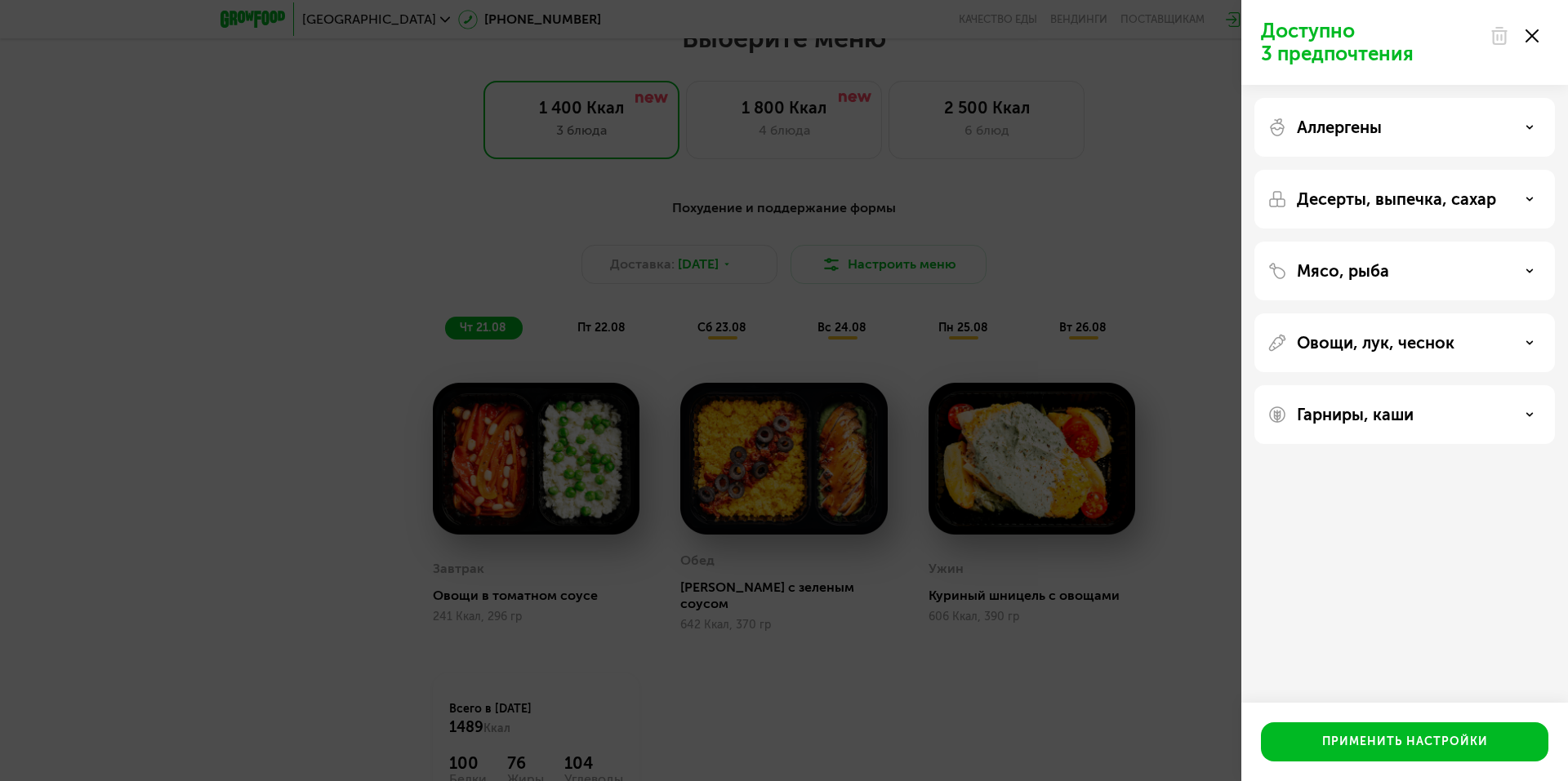
click at [840, 247] on div "Доступно 3 предпочтения Аллергены Десерты, выпечка, сахар Мясо, рыба Овощи, лук…" at bounding box center [784, 390] width 1568 height 781
